Goal: Information Seeking & Learning: Check status

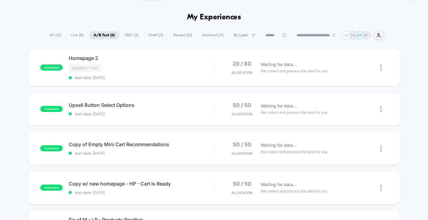
scroll to position [119, 0]
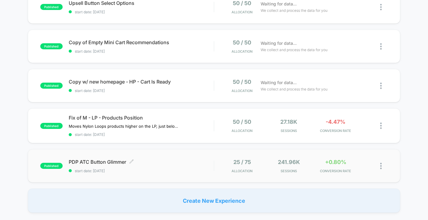
click at [154, 170] on span "start date: [DATE]" at bounding box center [141, 171] width 145 height 5
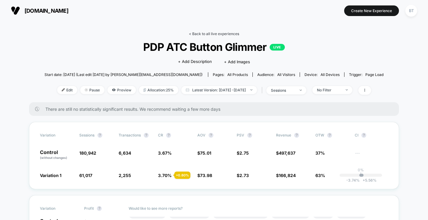
click at [233, 32] on link "< Back to all live experiences" at bounding box center [214, 33] width 50 height 5
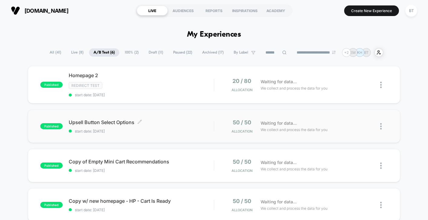
scroll to position [105, 0]
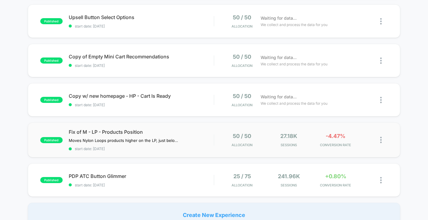
click at [145, 127] on div "published Fix of M - LP - Products Position Moves Nylon Loops products higher o…" at bounding box center [214, 140] width 372 height 35
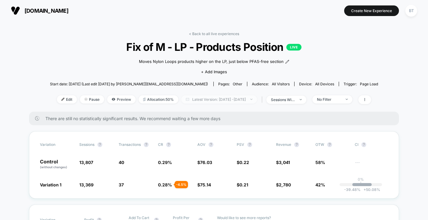
click at [233, 98] on span "Latest Version: [DATE] - [DATE]" at bounding box center [219, 99] width 76 height 8
select select "*"
select select "****"
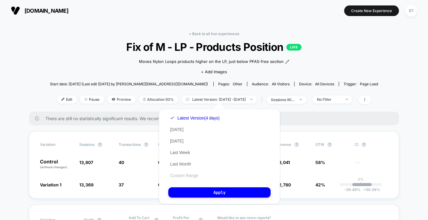
click at [183, 177] on button "Custom Range" at bounding box center [184, 175] width 32 height 5
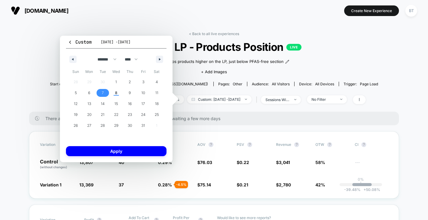
click at [105, 94] on span "7" at bounding box center [103, 93] width 14 height 8
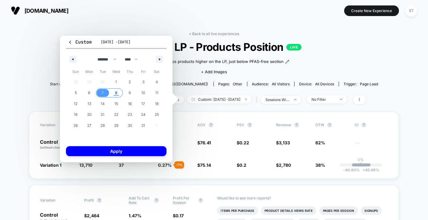
click at [117, 94] on span "8" at bounding box center [116, 92] width 2 height 11
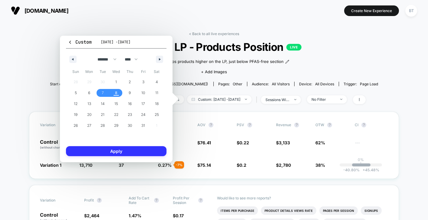
click at [132, 153] on button "Apply" at bounding box center [116, 151] width 100 height 10
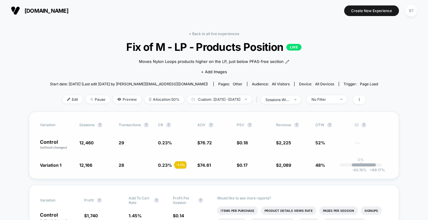
click at [201, 175] on div "Variation Sessions ? Transactions ? CR ? AOV ? PSV ? Revenue ? OTW ? CI ? Contr…" at bounding box center [214, 145] width 370 height 67
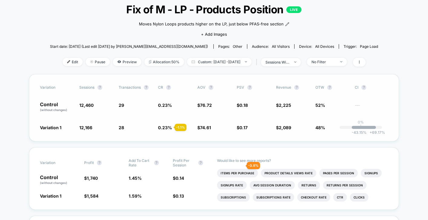
scroll to position [49, 0]
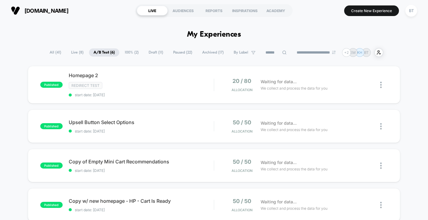
click at [82, 54] on span "Live ( 8 )" at bounding box center [77, 52] width 21 height 8
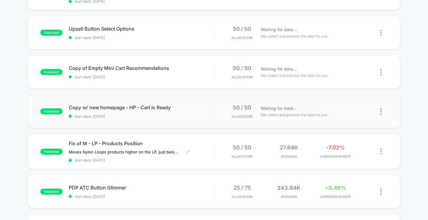
scroll to position [41, 0]
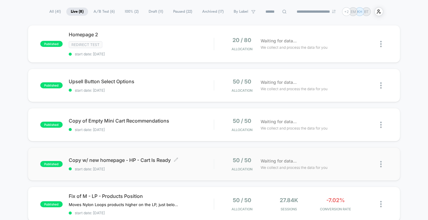
click at [210, 164] on div "Copy w/ new homepage - HP - Cart Is Ready Click to edit experience details Clic…" at bounding box center [141, 164] width 145 height 14
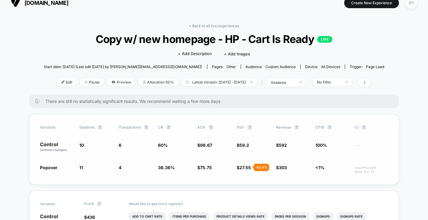
scroll to position [8, 0]
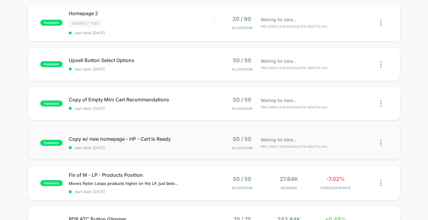
scroll to position [60, 0]
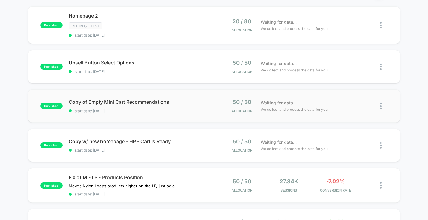
click at [204, 115] on div "published Copy of Empty Mini Cart Recommendations start date: [DATE] 50 / 50 Al…" at bounding box center [214, 105] width 372 height 33
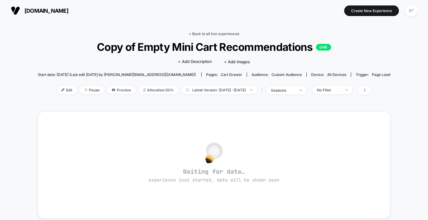
click at [190, 32] on link "< Back to all live experiences" at bounding box center [214, 33] width 50 height 5
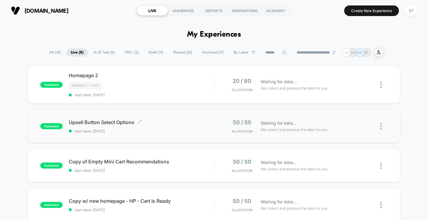
click at [205, 131] on span "start date: [DATE]" at bounding box center [141, 131] width 145 height 5
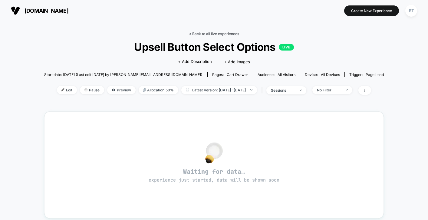
click at [206, 35] on link "< Back to all live experiences" at bounding box center [214, 33] width 50 height 5
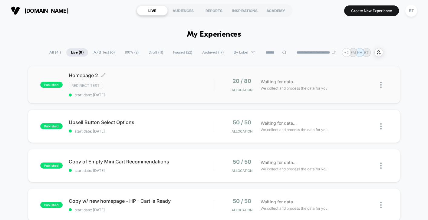
click at [188, 97] on span "start date: [DATE]" at bounding box center [141, 95] width 145 height 5
